Goal: Information Seeking & Learning: Learn about a topic

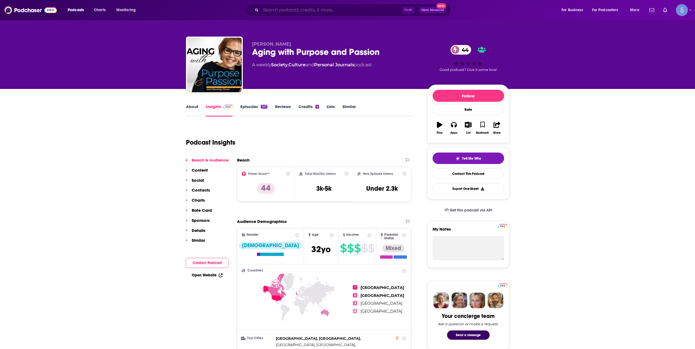
click at [277, 10] on input "Search podcasts, credits, & more..." at bounding box center [331, 10] width 141 height 9
paste input "[PERSON_NAME]"
type input "[PERSON_NAME]"
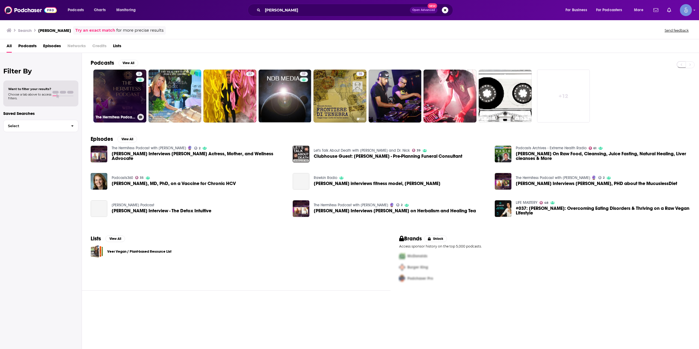
click at [113, 98] on link "2 The Hermitess Podcast with [PERSON_NAME] 🔮" at bounding box center [119, 96] width 53 height 53
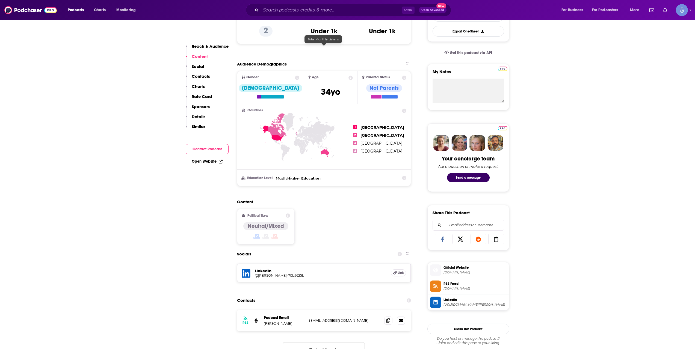
scroll to position [273, 0]
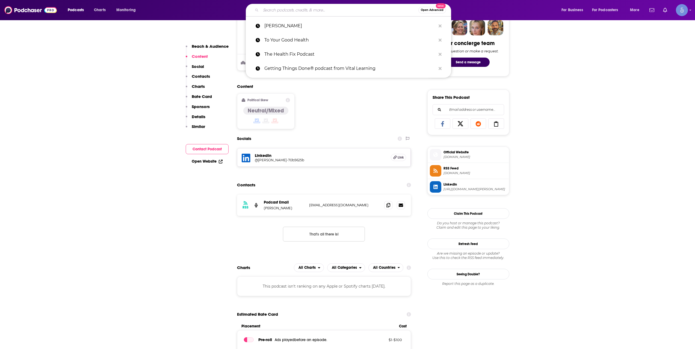
click at [336, 9] on input "Search podcasts, credits, & more..." at bounding box center [340, 10] width 158 height 9
paste input "Nutrition for Dancers"
type input "Nutrition for Dancers"
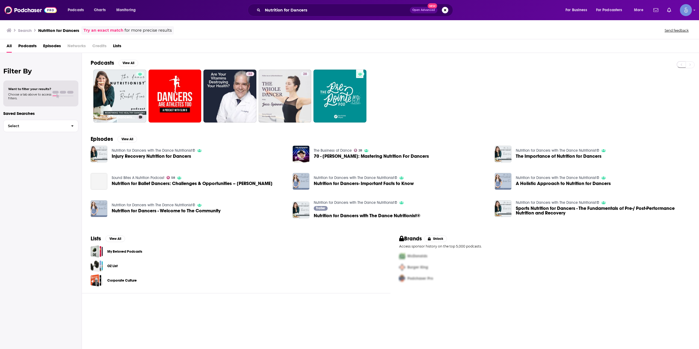
click at [127, 96] on link "Nutrition for Dancers with The Dance Nutritionist®" at bounding box center [119, 96] width 53 height 53
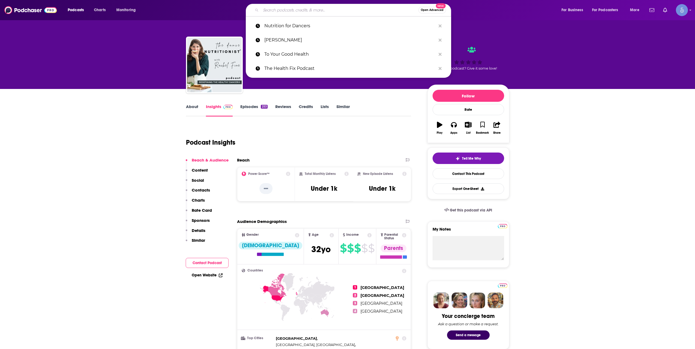
click at [368, 13] on input "Search podcasts, credits, & more..." at bounding box center [340, 10] width 158 height 9
paste input "[PERSON_NAME]'s Daily Dose"
type input "[PERSON_NAME]'s Daily Dose"
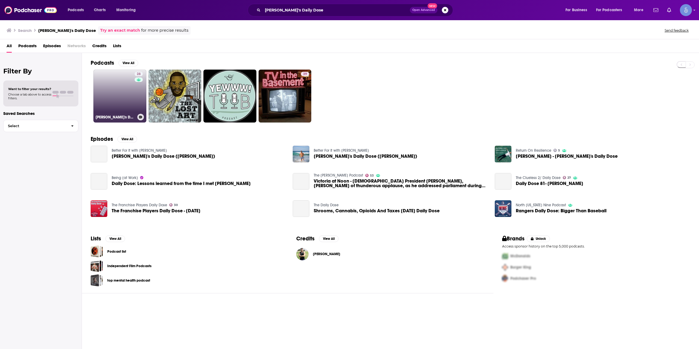
click at [135, 98] on div "28" at bounding box center [140, 93] width 10 height 42
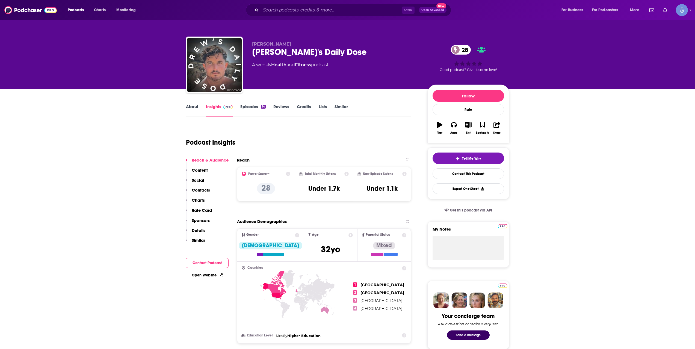
click at [351, 7] on input "Search podcasts, credits, & more..." at bounding box center [331, 10] width 141 height 9
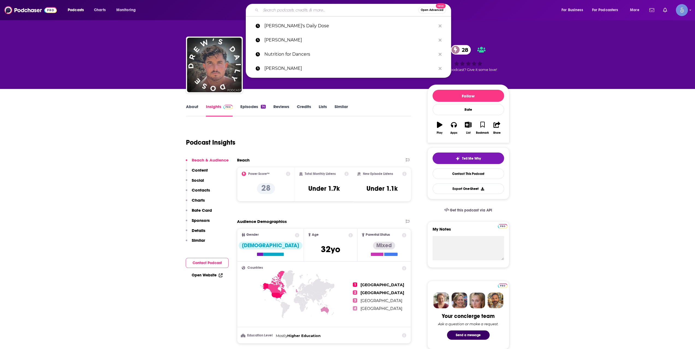
paste input "Hope Talks"
type input "Hope Talks"
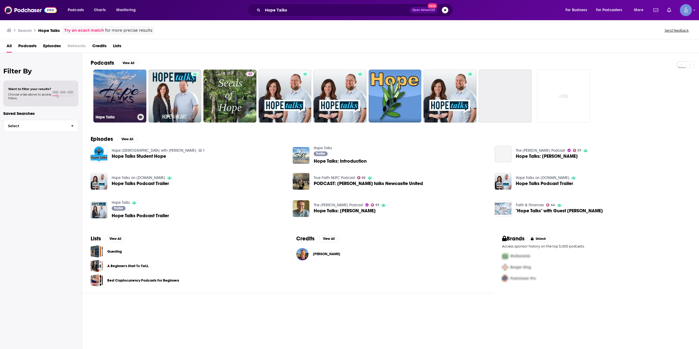
click at [124, 89] on link "Hope Talks" at bounding box center [119, 96] width 53 height 53
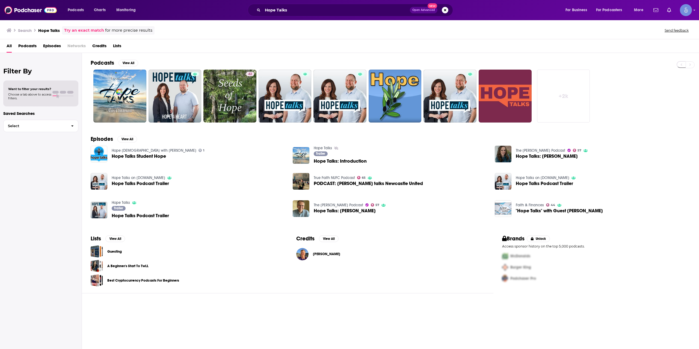
click at [335, 5] on div "Hope Talks Open Advanced New" at bounding box center [350, 10] width 205 height 13
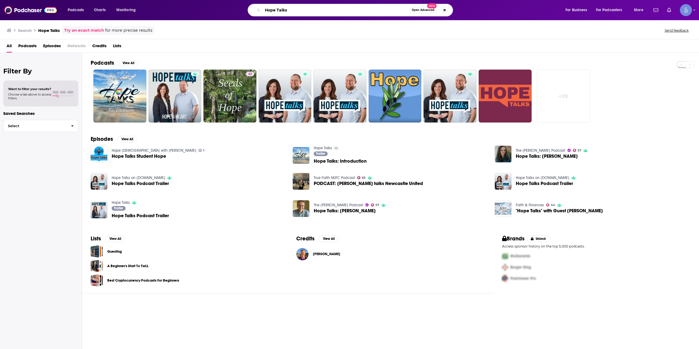
click at [333, 8] on input "Hope Talks" at bounding box center [336, 10] width 147 height 9
paste input "The Peak Vitality Podcast"
type input "The Peak Vitality Podcast"
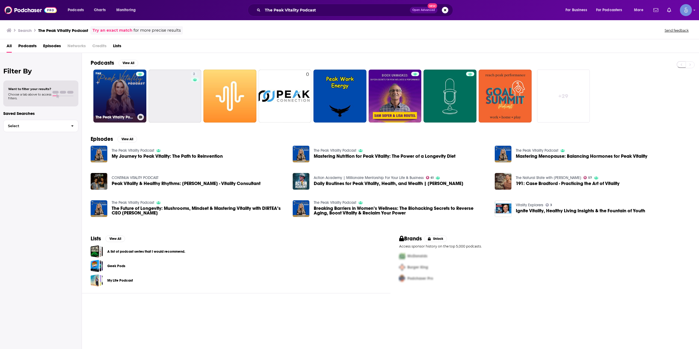
click at [124, 95] on link "The Peak Vitality Podcast" at bounding box center [119, 96] width 53 height 53
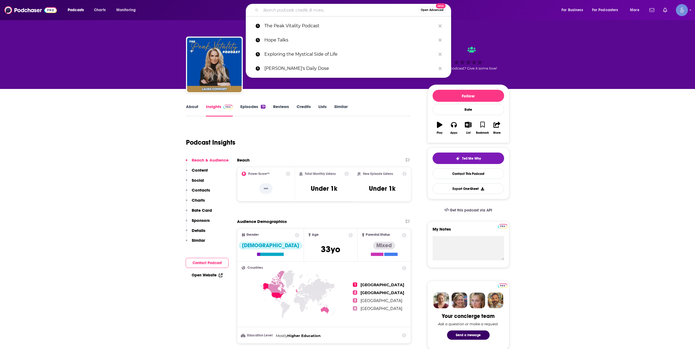
click at [369, 11] on input "Search podcasts, credits, & more..." at bounding box center [340, 10] width 158 height 9
paste input "Live Your Best Midlife"
type input "Live Your Best Midlife"
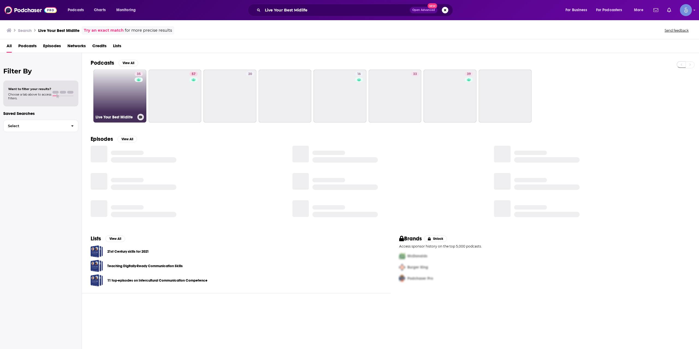
click at [126, 101] on link "35 Live Your Best Midlife" at bounding box center [119, 96] width 53 height 53
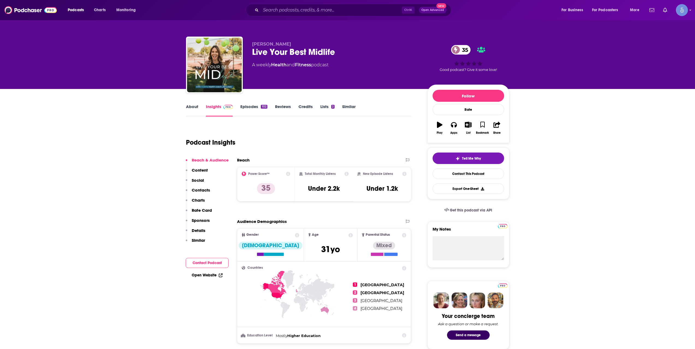
click at [303, 5] on div "Ctrl K Open Advanced New" at bounding box center [348, 10] width 205 height 13
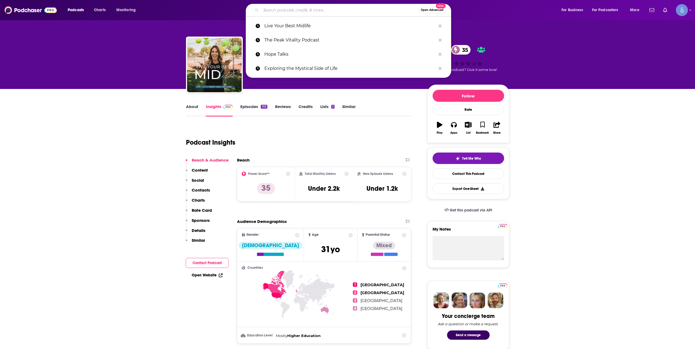
click at [303, 7] on input "Search podcasts, credits, & more..." at bounding box center [340, 10] width 158 height 9
paste input "The [PERSON_NAME] Podcast"
type input "The [PERSON_NAME] Podcast"
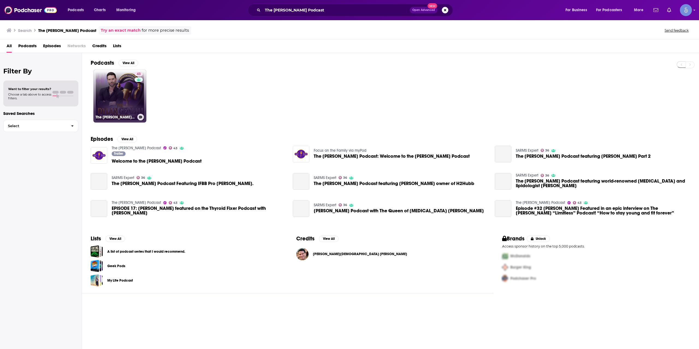
click at [122, 90] on link "43 The [PERSON_NAME] Podcast" at bounding box center [119, 96] width 53 height 53
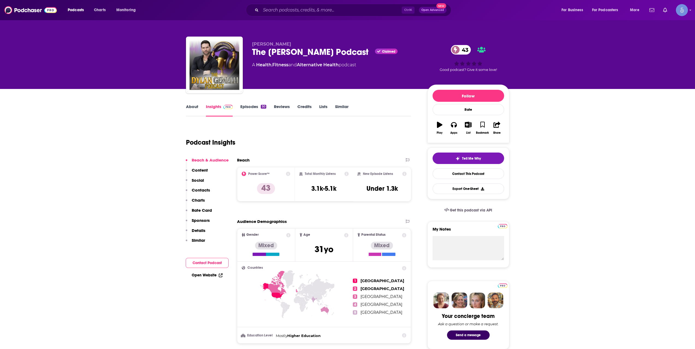
drag, startPoint x: 363, startPoint y: 64, endPoint x: 251, endPoint y: 43, distance: 113.8
click at [251, 43] on div "[PERSON_NAME] The [PERSON_NAME] Podcast Claimed 43 A Health , Fitness and Alter…" at bounding box center [347, 66] width 323 height 59
drag, startPoint x: 251, startPoint y: 43, endPoint x: 361, endPoint y: 67, distance: 112.6
click at [361, 67] on div "[PERSON_NAME] The [PERSON_NAME] Podcast Claimed 43 A Health , Fitness and Alter…" at bounding box center [347, 66] width 323 height 59
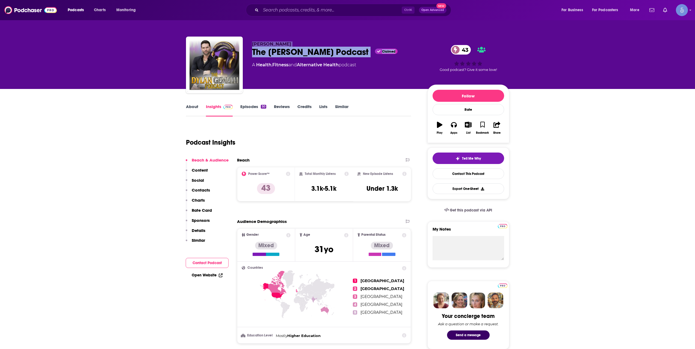
click at [361, 67] on div "A Health , Fitness and Alternative Health podcast" at bounding box center [335, 65] width 167 height 7
drag, startPoint x: 358, startPoint y: 67, endPoint x: 259, endPoint y: 48, distance: 100.4
click at [259, 48] on div "[PERSON_NAME] The [PERSON_NAME] Podcast Claimed 43 A Health , Fitness and Alter…" at bounding box center [335, 64] width 167 height 44
click at [259, 48] on div "The [PERSON_NAME] Podcast Claimed 43" at bounding box center [335, 52] width 167 height 11
click at [251, 44] on div "[PERSON_NAME] The [PERSON_NAME] Podcast Claimed 43 A Health , Fitness and Alter…" at bounding box center [347, 66] width 323 height 59
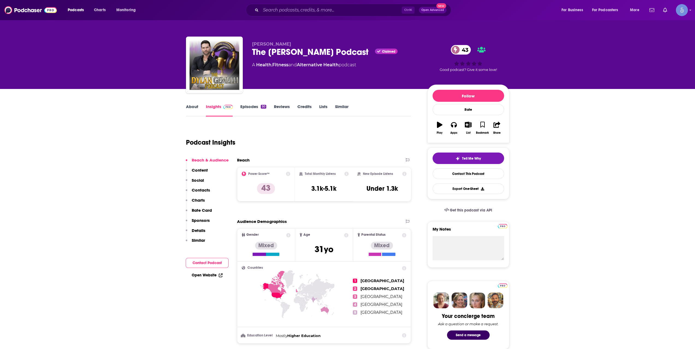
drag, startPoint x: 253, startPoint y: 43, endPoint x: 360, endPoint y: 62, distance: 108.3
click at [360, 62] on div "[PERSON_NAME] The [PERSON_NAME] Podcast Claimed 43 A Health , Fitness and Alter…" at bounding box center [335, 64] width 167 height 44
click at [356, 62] on div "A Health , Fitness and Alternative Health podcast" at bounding box center [304, 65] width 104 height 7
drag, startPoint x: 361, startPoint y: 69, endPoint x: 252, endPoint y: 44, distance: 112.0
click at [252, 44] on div "[PERSON_NAME] The [PERSON_NAME] Podcast Claimed 43 A Health , Fitness and Alter…" at bounding box center [335, 64] width 167 height 44
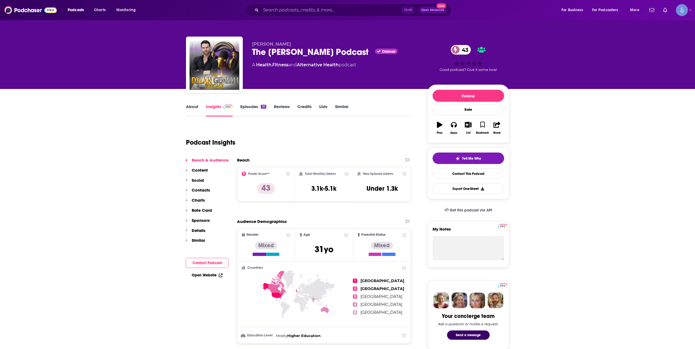
click at [282, 32] on div "[PERSON_NAME] The [PERSON_NAME] Podcast Claimed 43 A Health , Fitness and Alter…" at bounding box center [348, 59] width 332 height 59
click at [371, 14] on input "Search podcasts, credits, & more..." at bounding box center [331, 10] width 141 height 9
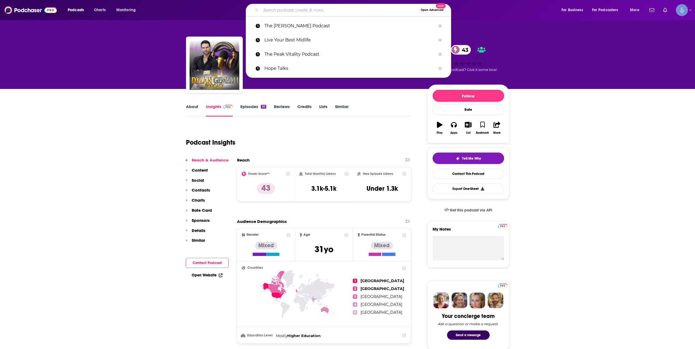
paste input "Lowering the Barrier"
type input "Lowering the Barrier"
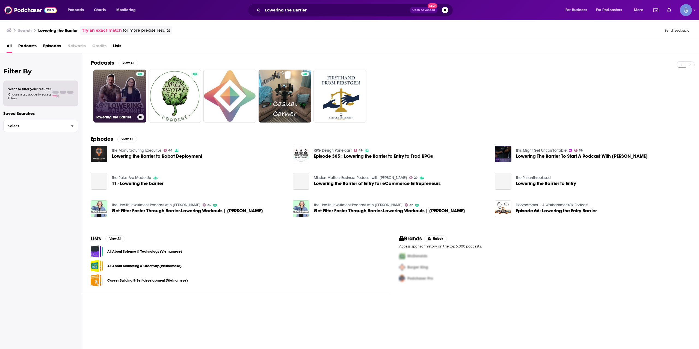
click at [122, 104] on link "Lowering the Barrier" at bounding box center [119, 96] width 53 height 53
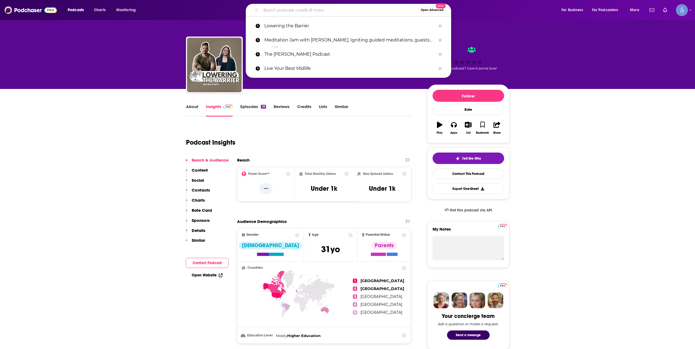
click at [352, 9] on input "Search podcasts, credits, & more..." at bounding box center [340, 10] width 158 height 9
paste input "Scar Tissue"
type input "Scar Tissue"
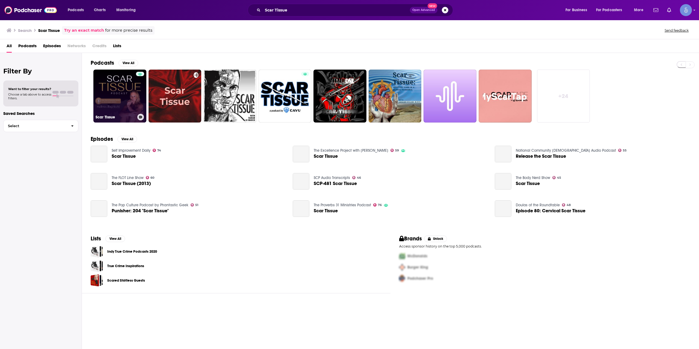
click at [139, 104] on div at bounding box center [140, 93] width 8 height 42
